Goal: Entertainment & Leisure: Consume media (video, audio)

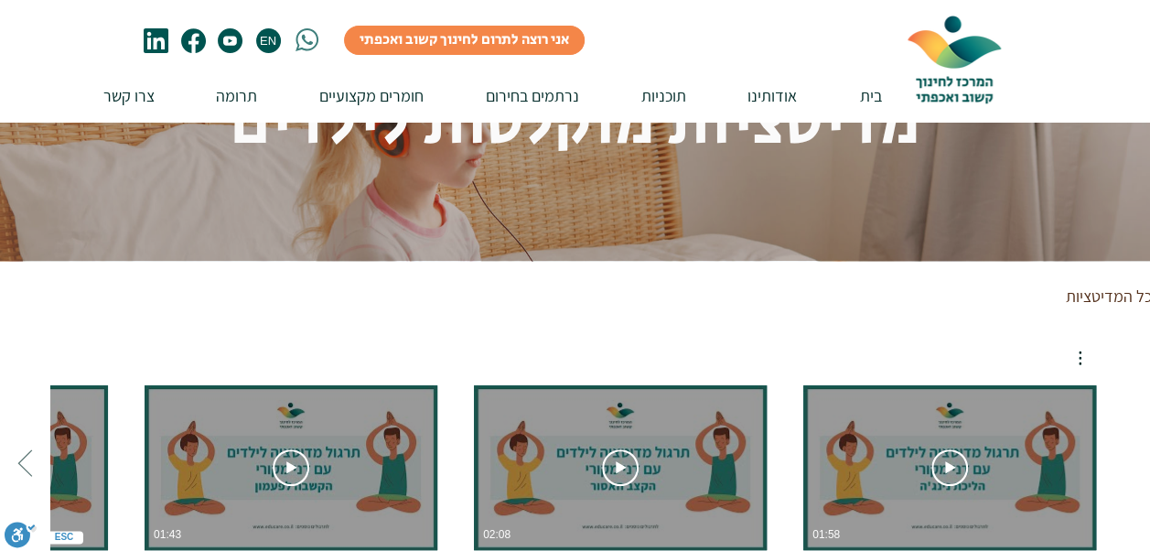
scroll to position [92, 0]
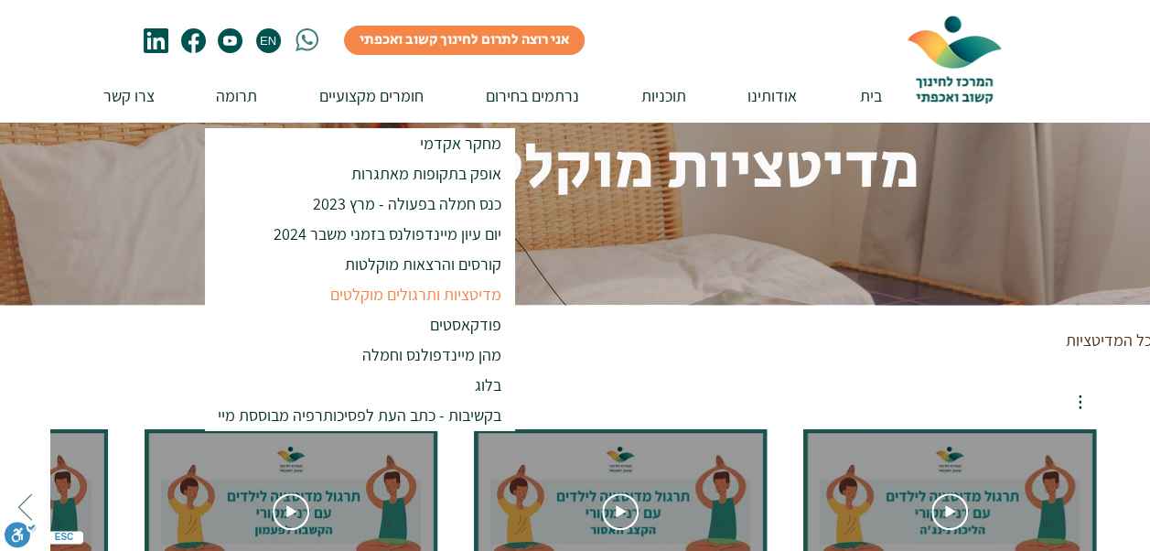
click at [412, 291] on p "מדיטציות ותרגולים מוקלטים" at bounding box center [416, 294] width 188 height 30
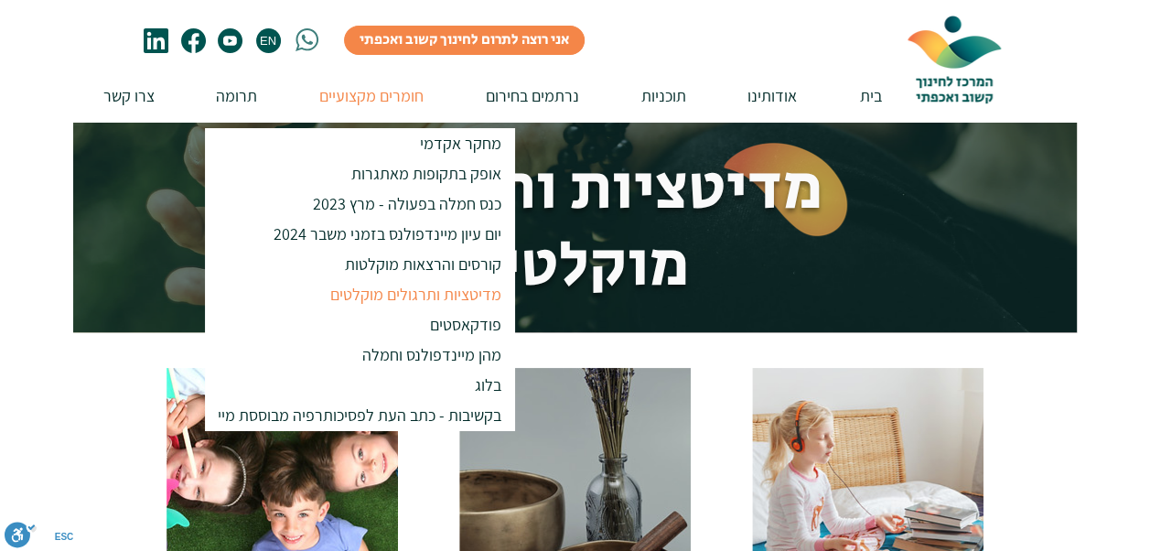
scroll to position [183, 0]
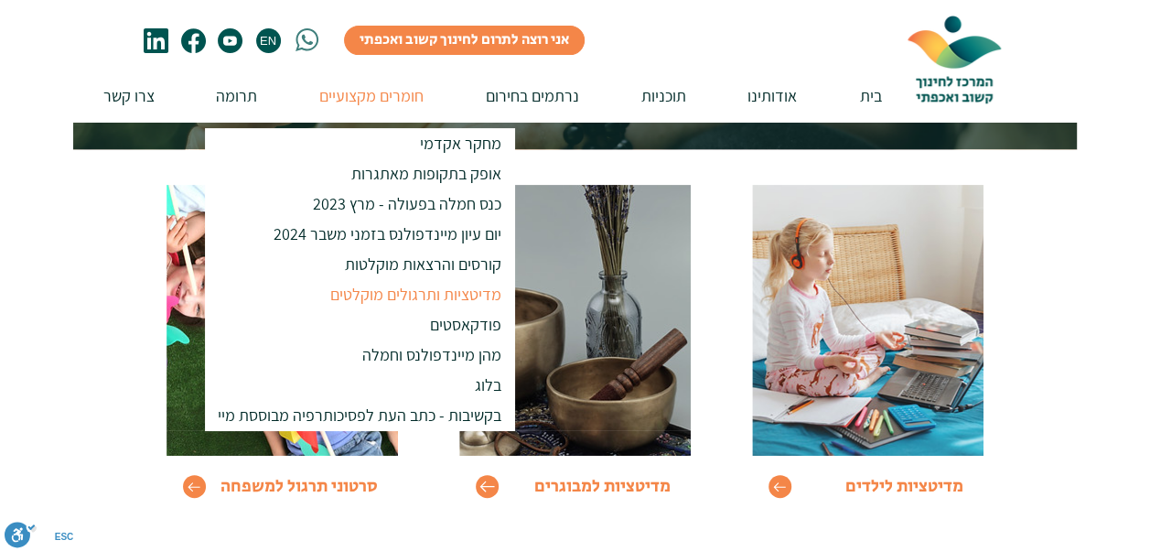
click at [486, 489] on icon "Go to" at bounding box center [487, 487] width 16 height 16
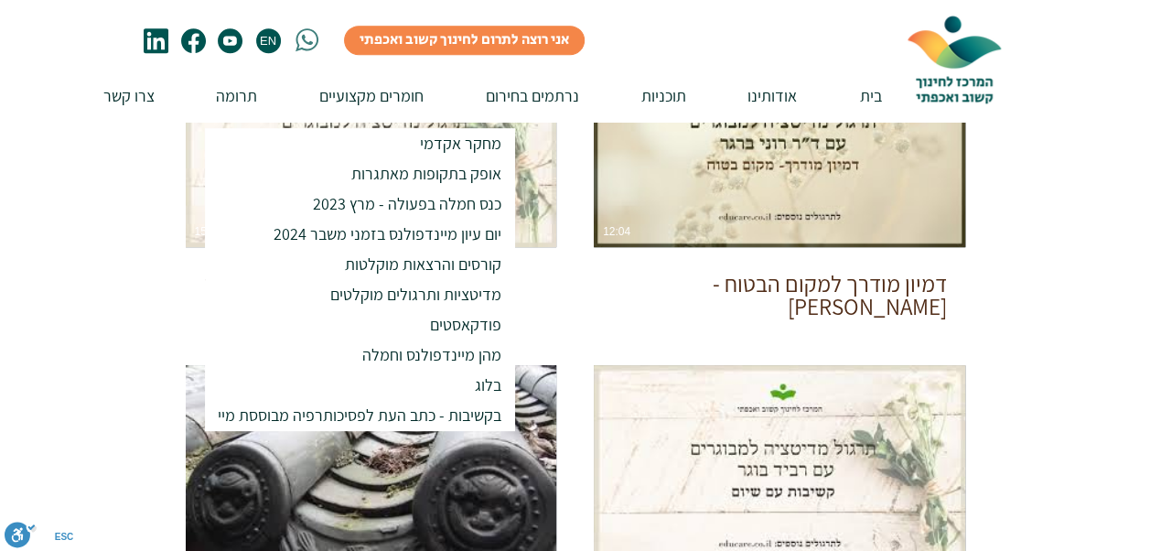
scroll to position [458, 0]
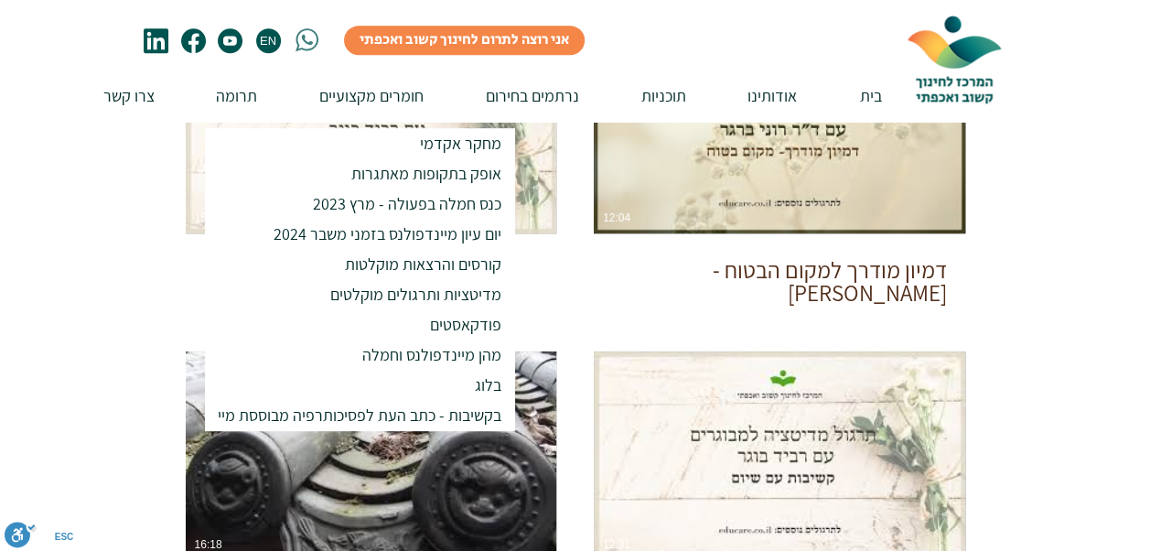
click at [40, 298] on div at bounding box center [575, 507] width 1150 height 1137
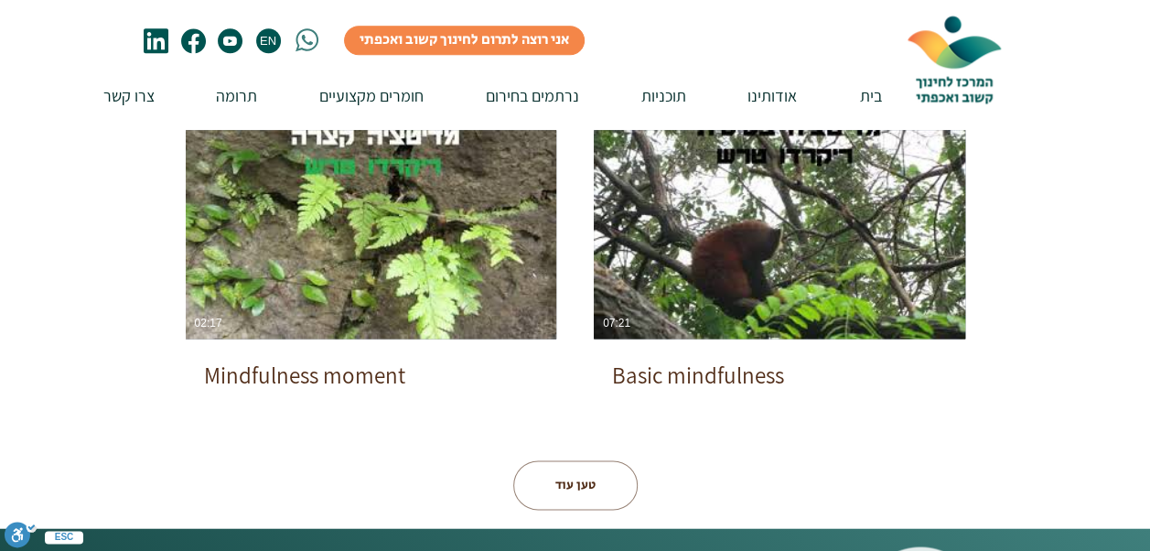
scroll to position [1098, 0]
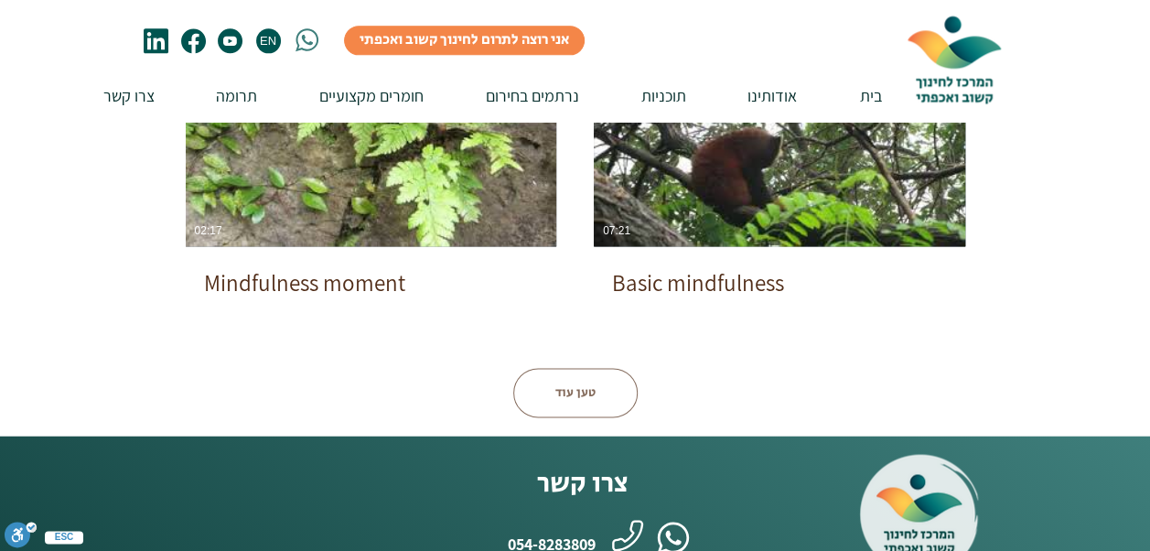
click at [566, 404] on button "טען עוד" at bounding box center [575, 392] width 124 height 49
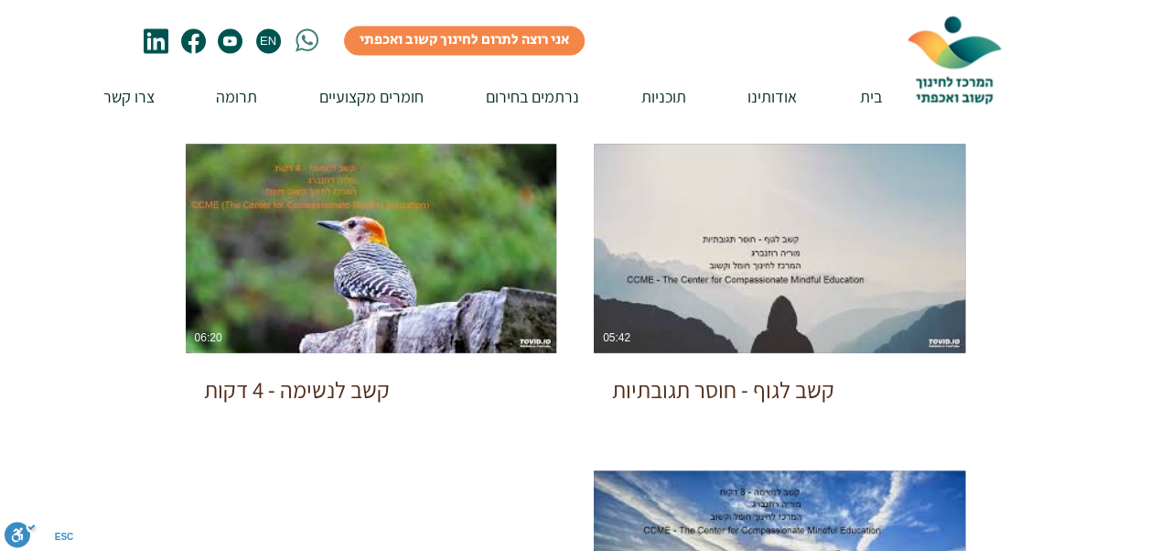
scroll to position [1647, 0]
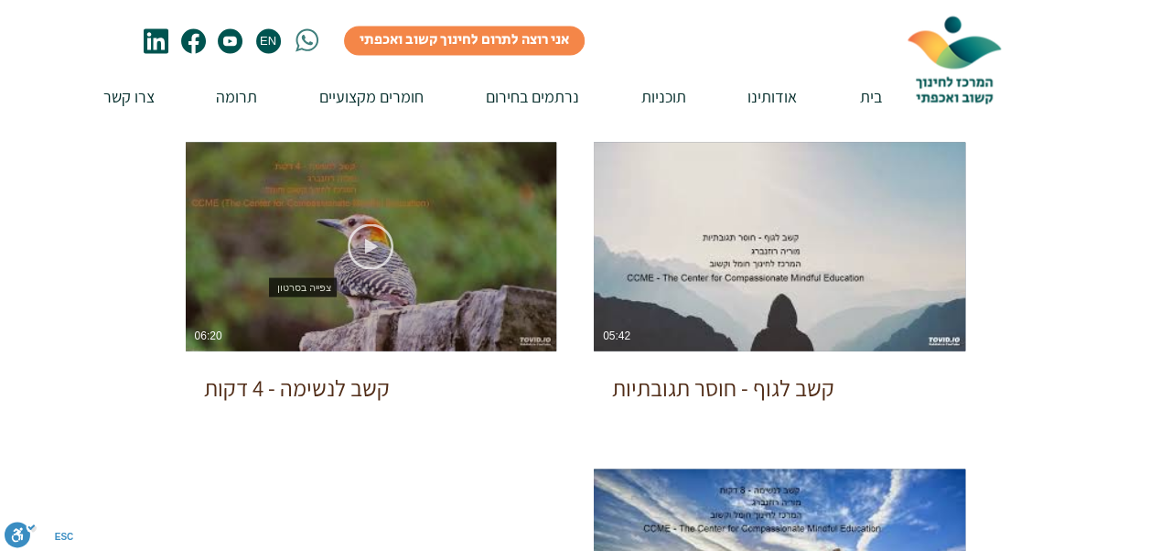
click at [372, 247] on use "צפייה בסרטון" at bounding box center [371, 246] width 46 height 46
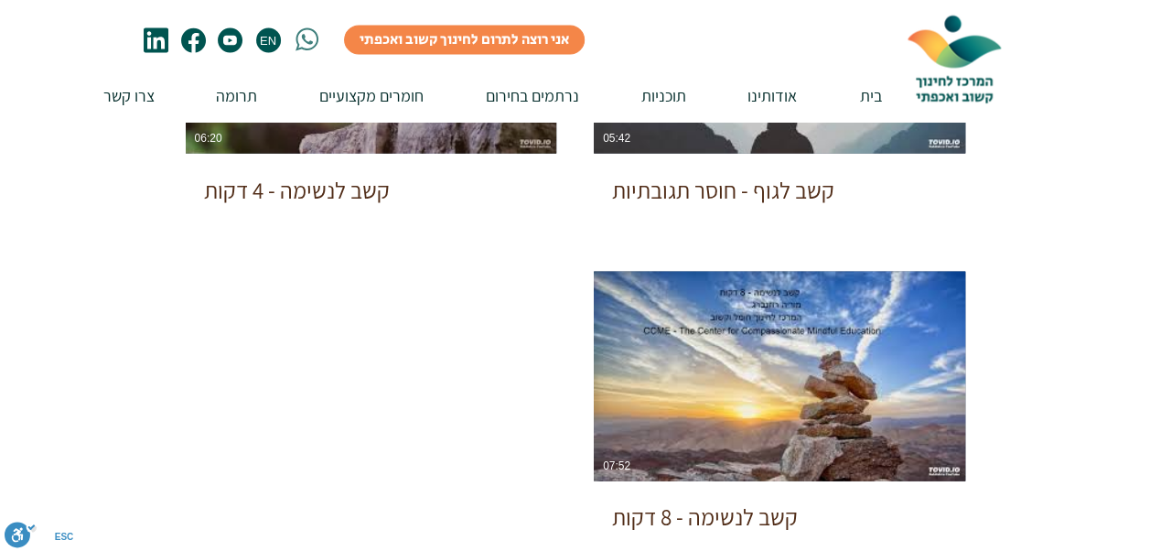
scroll to position [1922, 0]
